Goal: Task Accomplishment & Management: Manage account settings

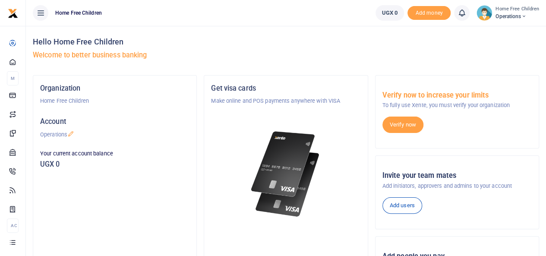
click at [526, 16] on icon at bounding box center [523, 16] width 5 height 6
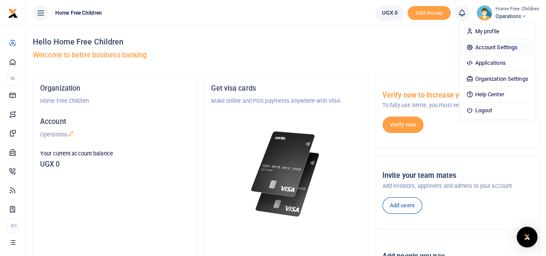
click at [507, 47] on link "Account Settings" at bounding box center [496, 47] width 75 height 12
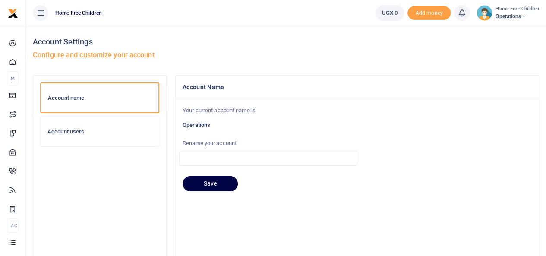
click at [77, 126] on div "Account users" at bounding box center [100, 131] width 118 height 29
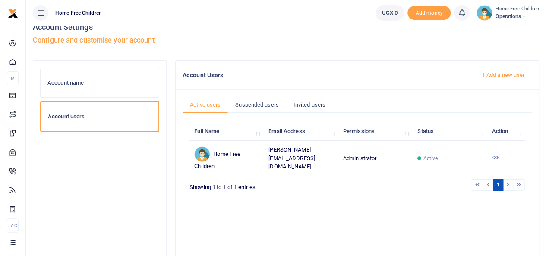
scroll to position [14, 0]
click at [503, 75] on link "Add a new user" at bounding box center [502, 75] width 59 height 15
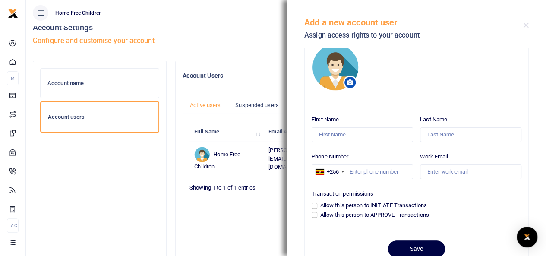
scroll to position [16, 0]
click at [388, 135] on input "First Name" at bounding box center [361, 135] width 101 height 15
type input "Allen"
click at [454, 133] on input "Last Name" at bounding box center [470, 135] width 101 height 15
type input "Nakabiri"
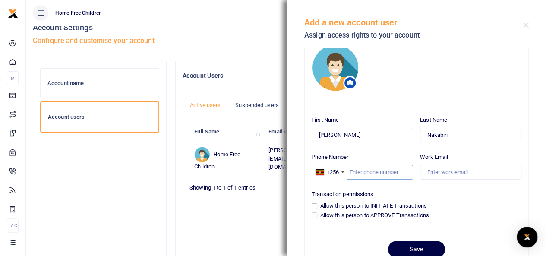
click at [378, 169] on input "Phone Number" at bounding box center [361, 172] width 101 height 15
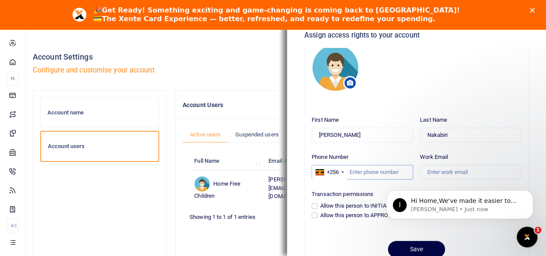
scroll to position [0, 0]
type input "782408030"
click at [433, 169] on input "Work Email" at bounding box center [470, 172] width 101 height 15
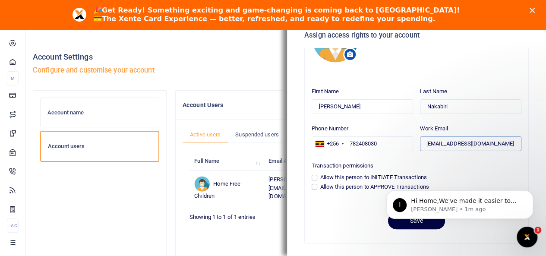
type input "allenjuliet.nakabiri@home-free.org"
click at [314, 178] on input "Allow this person to INITIATE Transactions" at bounding box center [314, 178] width 6 height 6
checkbox input "true"
click at [314, 188] on input "Allow this person to APPROVE Transactions" at bounding box center [314, 187] width 6 height 6
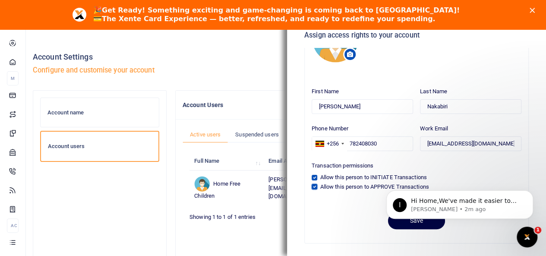
click at [315, 186] on input "Allow this person to APPROVE Transactions" at bounding box center [314, 187] width 6 height 6
checkbox input "false"
click at [401, 221] on body "I Hi Home,We've made it easier to get support! Use this chat to connect with ou…" at bounding box center [460, 202] width 166 height 53
click at [530, 194] on icon "Dismiss notification" at bounding box center [530, 192] width 5 height 5
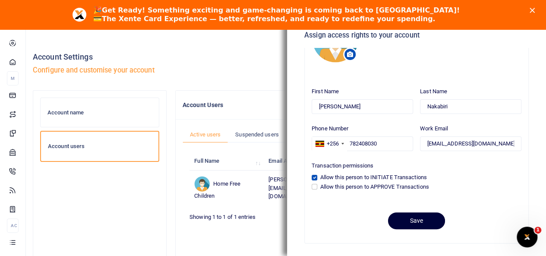
click at [414, 218] on button "Save" at bounding box center [416, 220] width 57 height 17
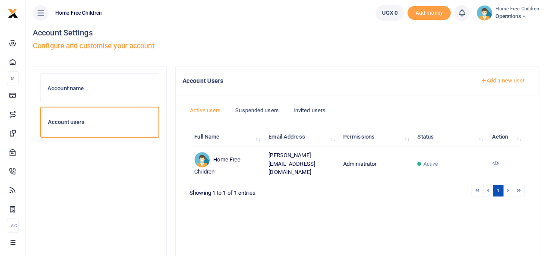
scroll to position [7, 0]
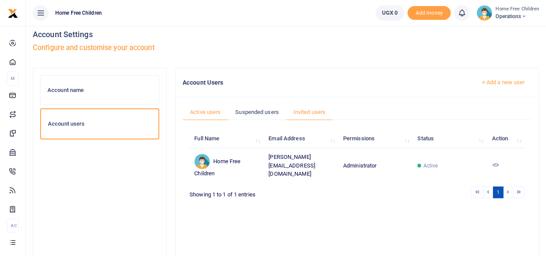
click at [302, 112] on link "Invited users" at bounding box center [309, 112] width 47 height 16
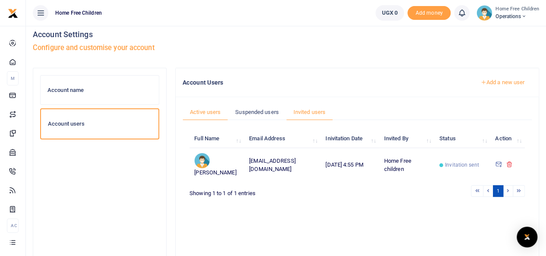
click at [209, 113] on link "Active users" at bounding box center [204, 112] width 45 height 16
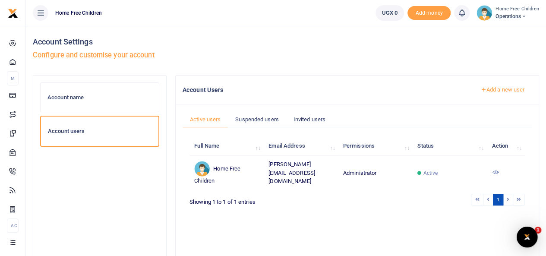
scroll to position [0, 0]
click at [495, 170] on icon at bounding box center [494, 172] width 7 height 7
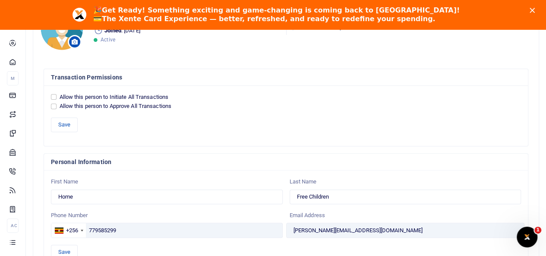
click at [534, 8] on icon "Close" at bounding box center [531, 10] width 5 height 5
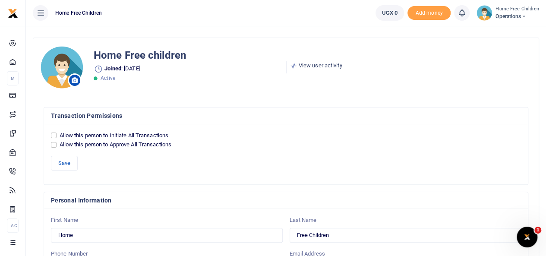
scroll to position [28, 0]
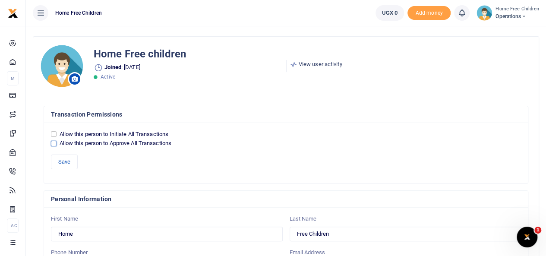
click at [54, 141] on input "Allow this person to Approve All Transactions" at bounding box center [54, 144] width 6 height 6
checkbox input "true"
click at [64, 160] on button "Save" at bounding box center [64, 161] width 27 height 15
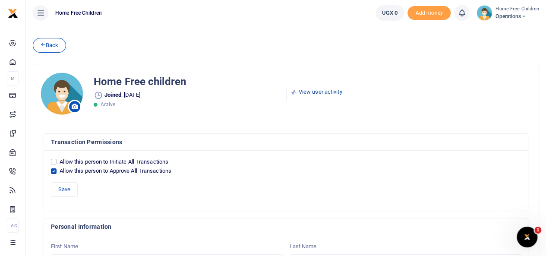
click at [325, 91] on link "View user activity" at bounding box center [316, 92] width 52 height 9
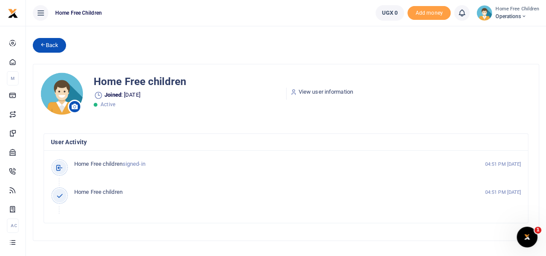
click at [51, 49] on link "Back" at bounding box center [49, 45] width 33 height 15
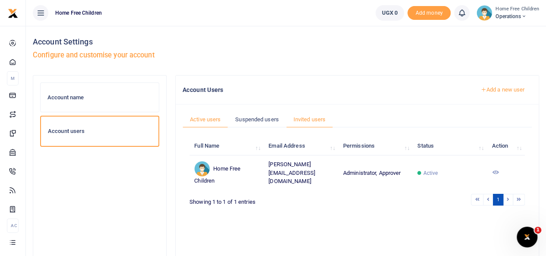
click at [308, 117] on link "Invited users" at bounding box center [309, 119] width 47 height 16
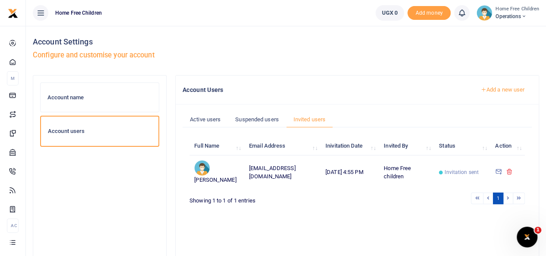
click at [221, 167] on td "[PERSON_NAME]" at bounding box center [216, 172] width 55 height 34
click at [277, 170] on td "[EMAIL_ADDRESS][DOMAIN_NAME]" at bounding box center [282, 172] width 76 height 34
drag, startPoint x: 356, startPoint y: 172, endPoint x: 400, endPoint y: 176, distance: 43.7
click at [400, 176] on tr "[PERSON_NAME] [EMAIL_ADDRESS][DOMAIN_NAME] [DATE] 4:55 PM Home Free children In…" at bounding box center [356, 172] width 335 height 34
click at [396, 203] on div "1" at bounding box center [426, 198] width 195 height 13
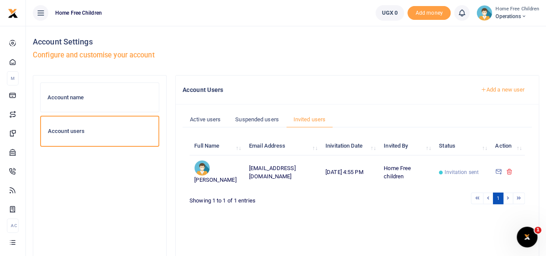
click at [210, 169] on td "[PERSON_NAME]" at bounding box center [216, 172] width 55 height 34
click at [208, 119] on link "Active users" at bounding box center [204, 119] width 45 height 16
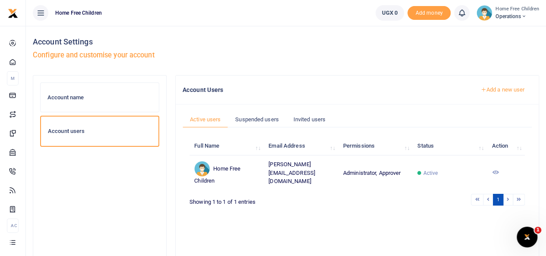
click at [500, 89] on link "Add a new user" at bounding box center [502, 89] width 59 height 15
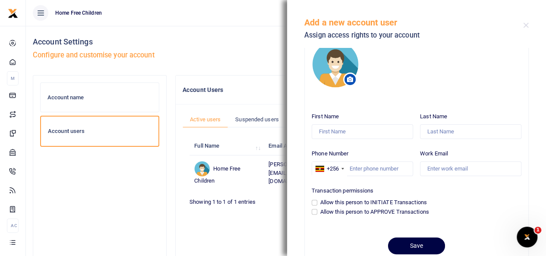
scroll to position [20, 0]
click at [376, 128] on input "First Name" at bounding box center [361, 131] width 101 height 15
type input "Jennifer Martin"
click at [441, 128] on input "Last Name" at bounding box center [470, 131] width 101 height 15
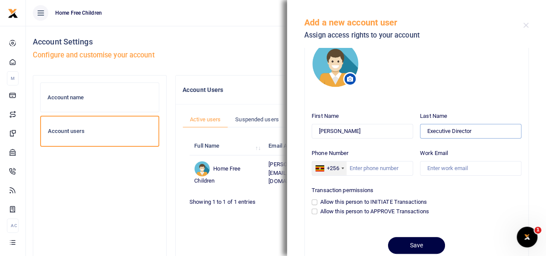
type input "Executive Director"
click at [341, 170] on div "+256" at bounding box center [329, 168] width 35 height 14
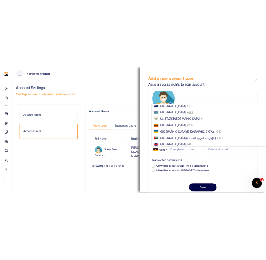
scroll to position [452, 0]
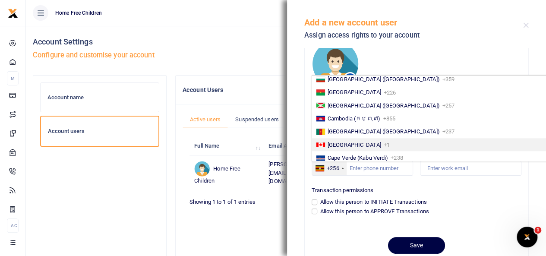
click at [359, 144] on li "Canada +1" at bounding box center [430, 144] width 236 height 13
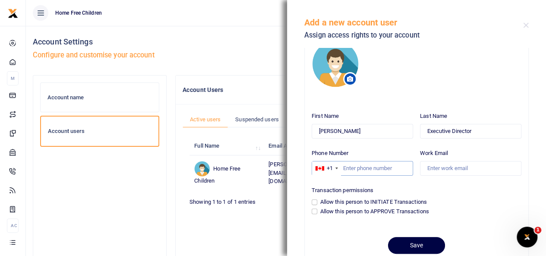
click at [349, 166] on input "Phone Number" at bounding box center [361, 168] width 101 height 15
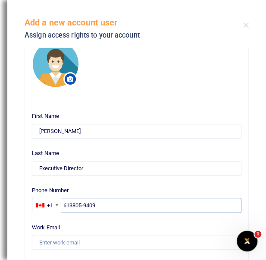
click at [72, 205] on input "613805-9409" at bounding box center [137, 205] width 210 height 15
click at [63, 204] on input "613)805-9409" at bounding box center [137, 205] width 210 height 15
click at [76, 204] on input "(613)805-9409" at bounding box center [137, 205] width 210 height 15
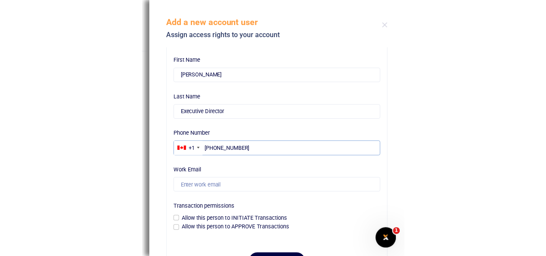
scroll to position [77, 0]
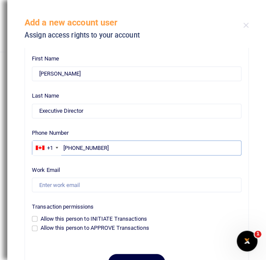
type input "(613) 805-9409"
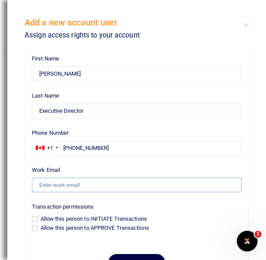
click at [72, 182] on input "Work Email" at bounding box center [137, 184] width 210 height 15
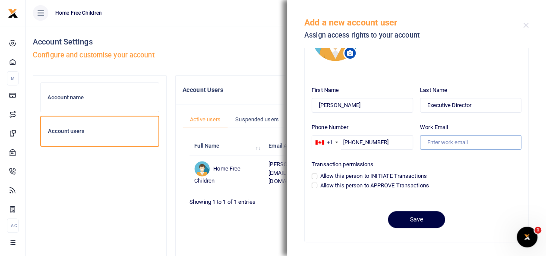
scroll to position [44, 0]
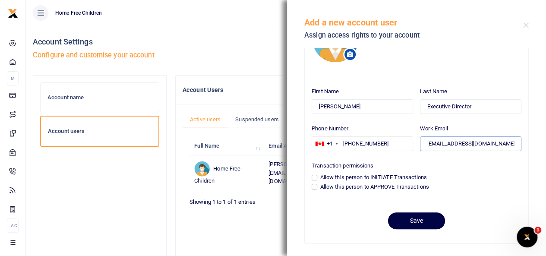
type input "info@home-free.org"
click at [417, 220] on button "Save" at bounding box center [416, 220] width 57 height 17
click at [215, 57] on h5 "Configure and customise your account" at bounding box center [286, 55] width 506 height 9
click at [525, 25] on button "Close" at bounding box center [526, 25] width 6 height 6
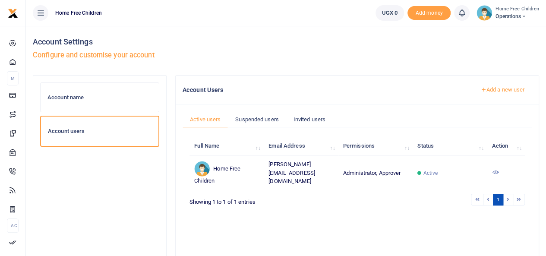
click at [112, 94] on h6 "Account name" at bounding box center [99, 97] width 104 height 7
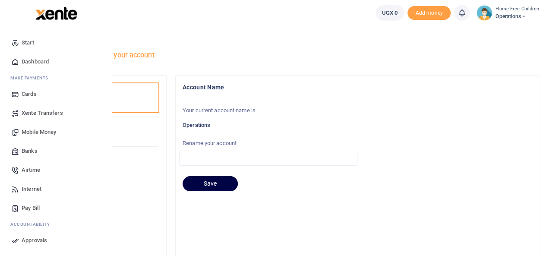
click at [39, 61] on span "Dashboard" at bounding box center [35, 61] width 27 height 9
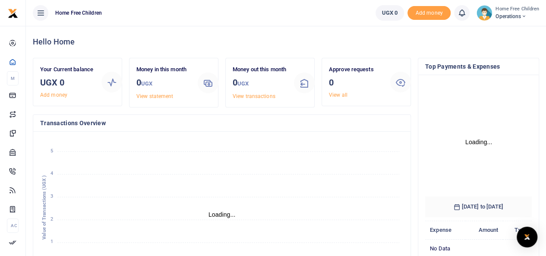
click at [522, 14] on span "Operations" at bounding box center [517, 17] width 44 height 8
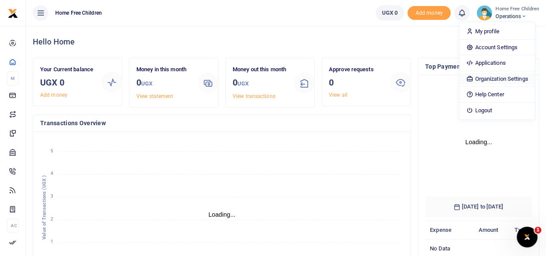
click at [512, 77] on link "Organization Settings" at bounding box center [496, 79] width 75 height 12
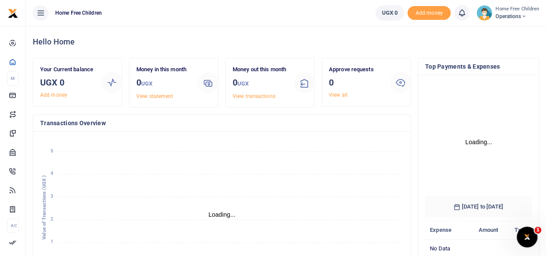
click at [524, 15] on icon at bounding box center [523, 16] width 5 height 6
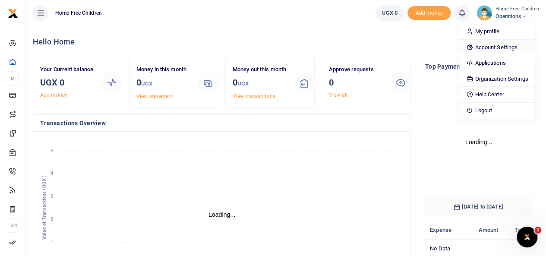
click at [504, 46] on link "Account Settings" at bounding box center [496, 47] width 75 height 12
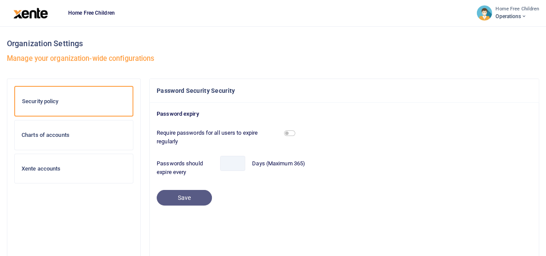
click at [78, 135] on h6 "Charts of accounts" at bounding box center [74, 135] width 104 height 7
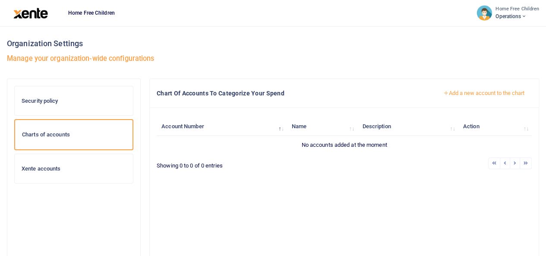
click at [83, 171] on h6 "Xente accounts" at bounding box center [74, 168] width 104 height 7
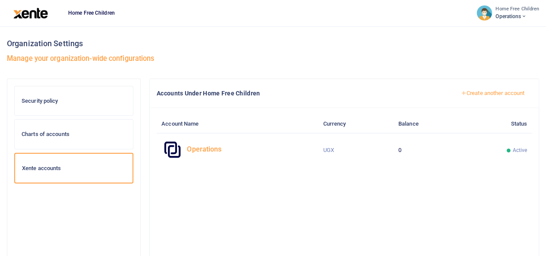
click at [526, 13] on icon at bounding box center [523, 16] width 5 height 6
click at [377, 44] on h3 "Organization Settings" at bounding box center [273, 43] width 532 height 13
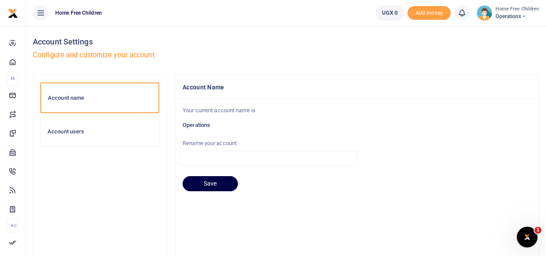
click at [85, 129] on h6 "Account users" at bounding box center [99, 131] width 104 height 7
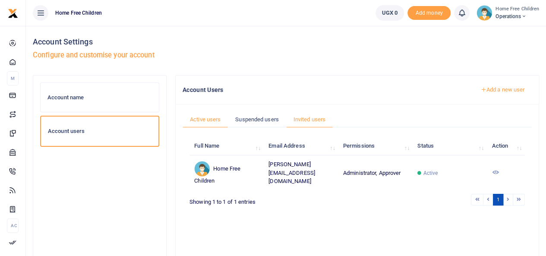
click at [311, 116] on link "Invited users" at bounding box center [309, 119] width 47 height 16
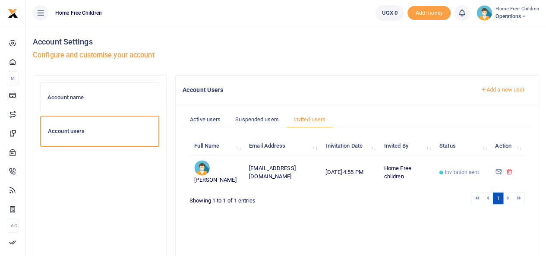
click at [493, 88] on link "Add a new user" at bounding box center [502, 89] width 59 height 15
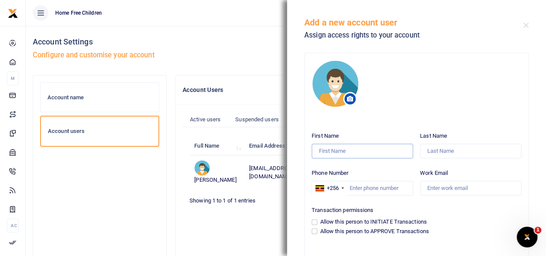
click at [370, 155] on input "First Name" at bounding box center [361, 151] width 101 height 15
type input "Jennifer Martin"
click at [439, 149] on input "Last Name" at bounding box center [470, 151] width 101 height 15
type input "Executive Director"
click at [391, 190] on input "Phone Number" at bounding box center [361, 188] width 101 height 15
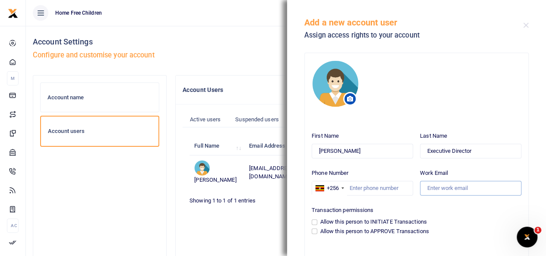
click at [425, 186] on input "Work Email" at bounding box center [470, 188] width 101 height 15
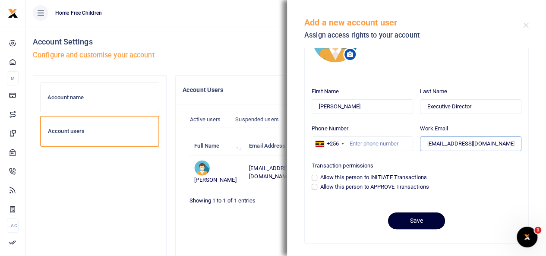
type input "info@home-free.com"
click at [408, 219] on button "Save" at bounding box center [416, 220] width 57 height 17
click at [526, 25] on button "Close" at bounding box center [526, 25] width 6 height 6
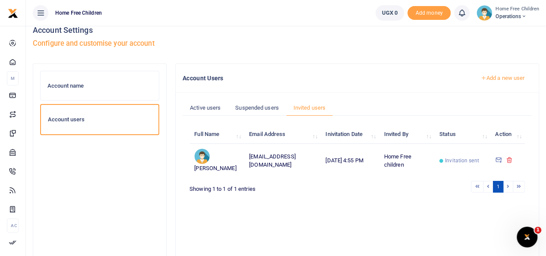
scroll to position [0, 0]
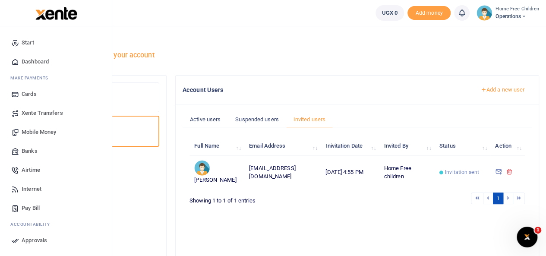
click at [33, 150] on span "Banks" at bounding box center [30, 151] width 16 height 9
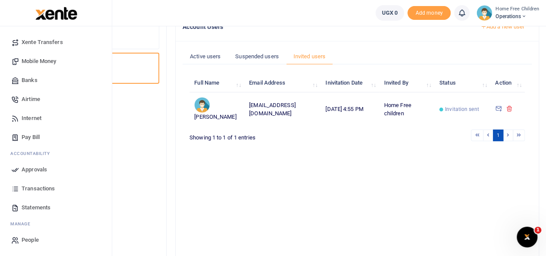
scroll to position [77, 0]
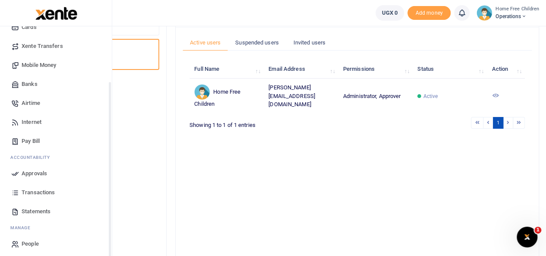
scroll to position [71, 0]
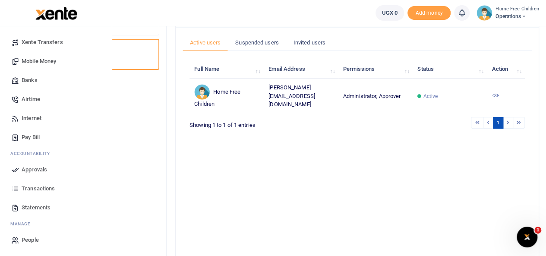
click at [31, 239] on span "People" at bounding box center [30, 240] width 17 height 9
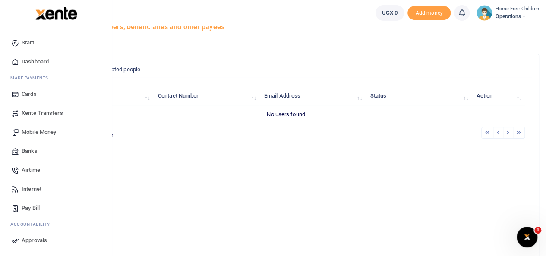
click at [31, 114] on span "Xente Transfers" at bounding box center [42, 113] width 41 height 9
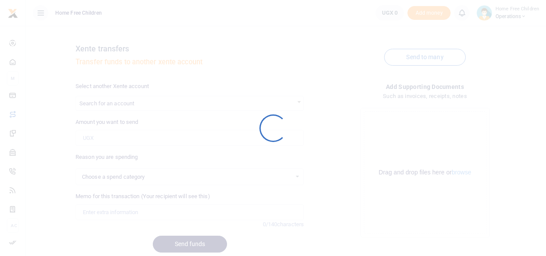
select select
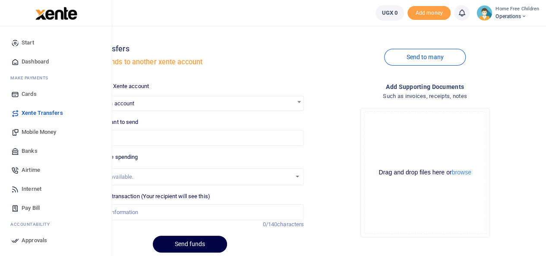
click at [37, 131] on span "Mobile Money" at bounding box center [39, 132] width 35 height 9
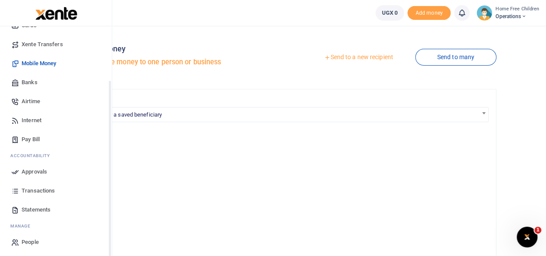
scroll to position [69, 0]
click at [31, 120] on span "Internet" at bounding box center [32, 120] width 20 height 9
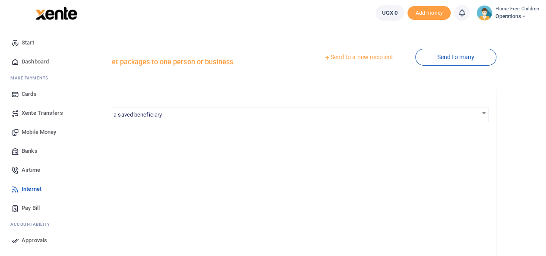
click at [35, 169] on span "Airtime" at bounding box center [31, 170] width 19 height 9
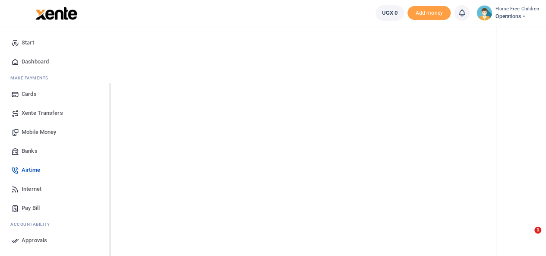
scroll to position [71, 0]
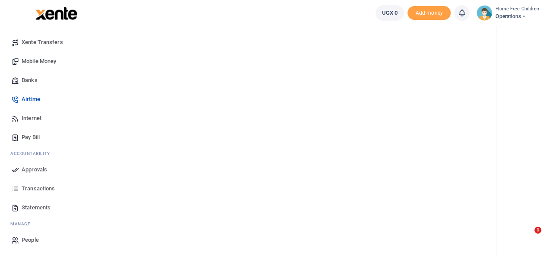
click at [25, 238] on span "People" at bounding box center [30, 240] width 17 height 9
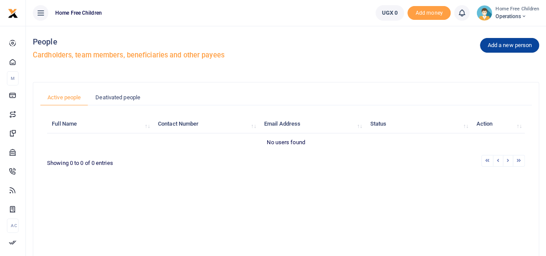
click at [496, 44] on link "Add a new person" at bounding box center [509, 45] width 59 height 15
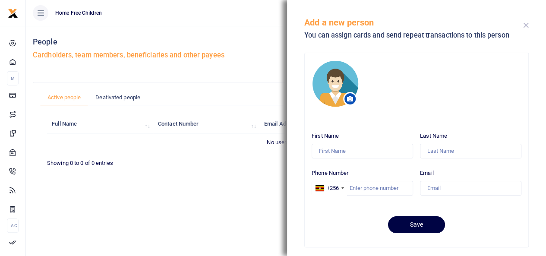
click at [525, 25] on button "Close" at bounding box center [526, 25] width 6 height 6
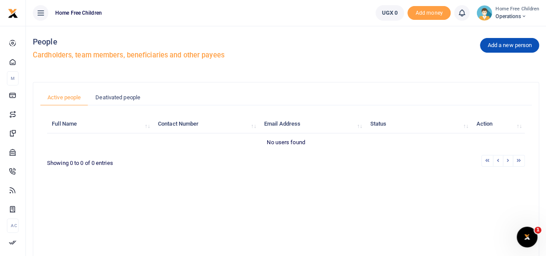
click at [514, 14] on span "Operations" at bounding box center [517, 17] width 44 height 8
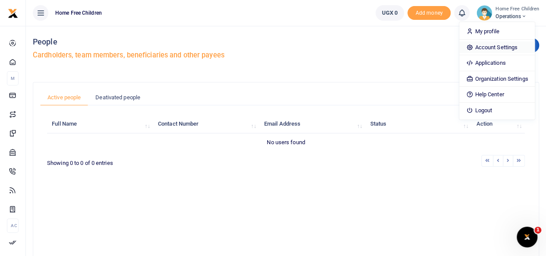
click at [499, 45] on link "Account Settings" at bounding box center [496, 47] width 75 height 12
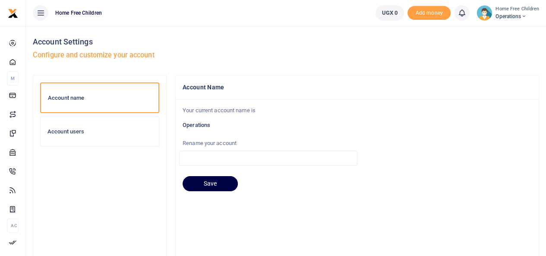
click at [109, 129] on h6 "Account users" at bounding box center [99, 131] width 104 height 7
